Goal: Information Seeking & Learning: Learn about a topic

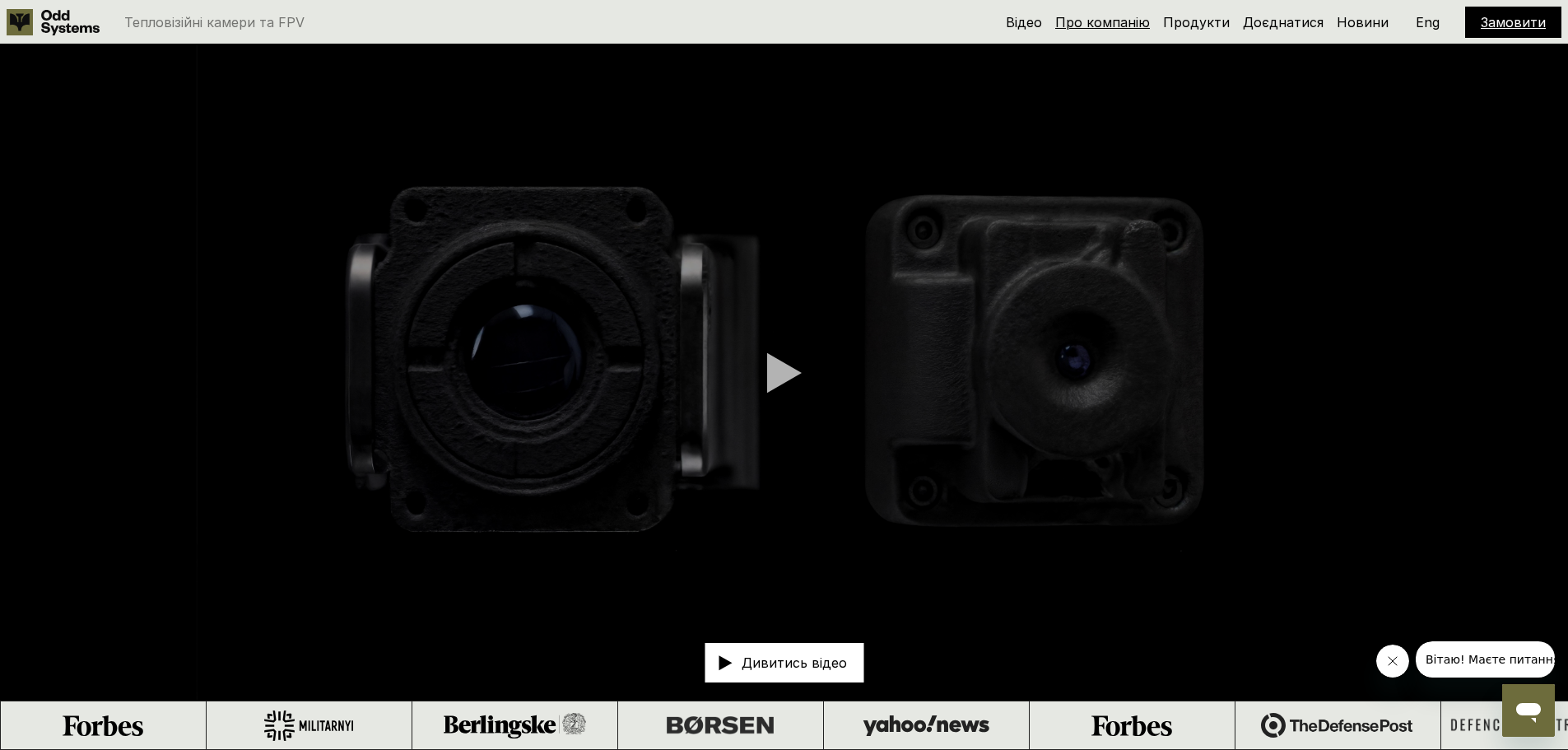
click at [1121, 19] on link "Про компанію" at bounding box center [1103, 22] width 95 height 16
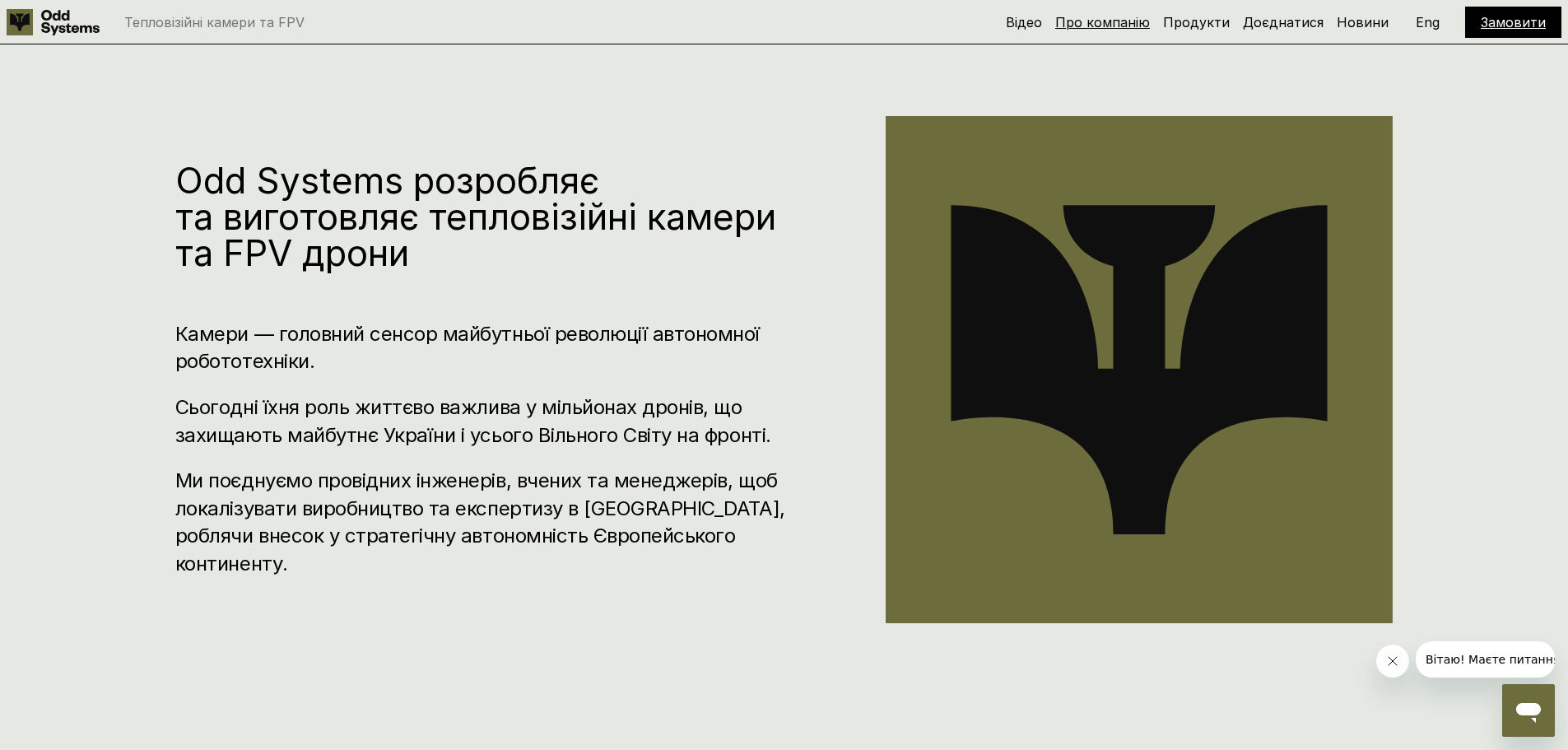
scroll to position [750, 0]
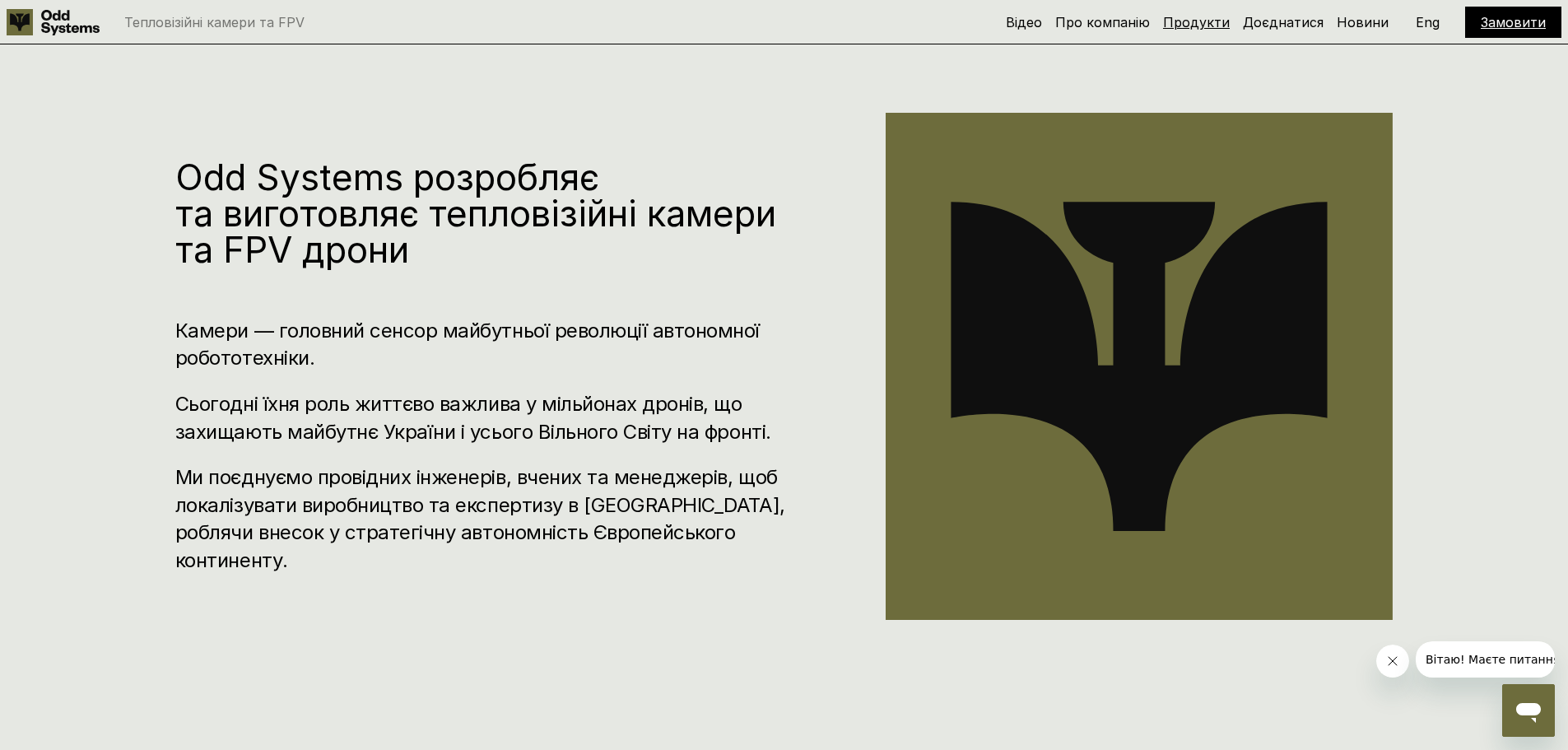
click at [1191, 23] on link "Продукти" at bounding box center [1196, 22] width 66 height 16
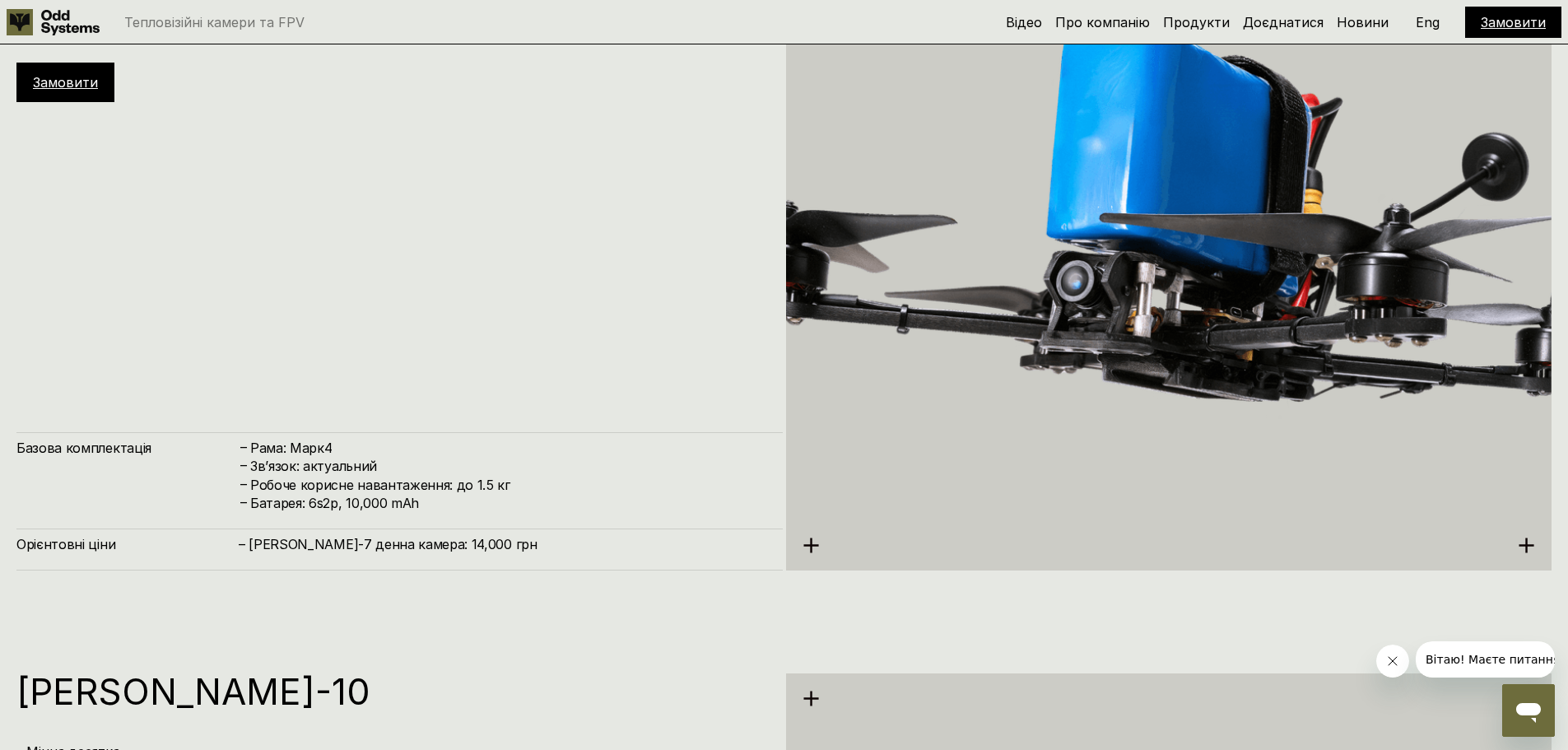
scroll to position [4628, 0]
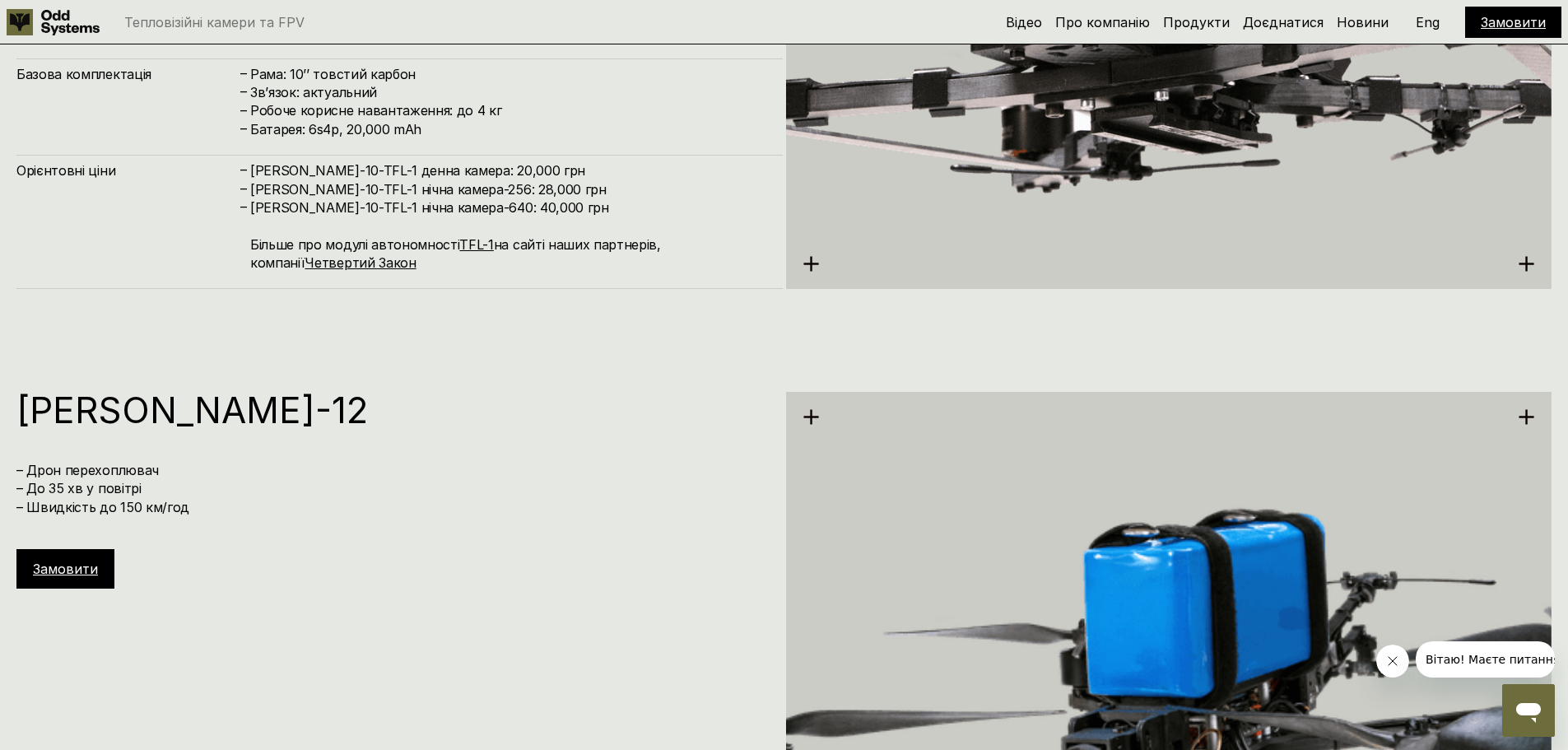
scroll to position [5999, 0]
